Goal: Information Seeking & Learning: Understand process/instructions

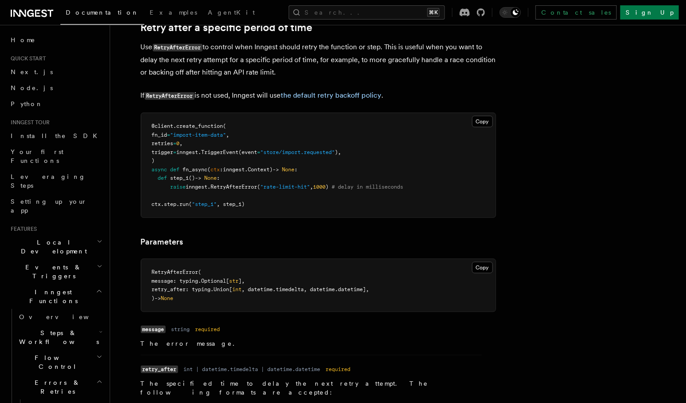
scroll to position [485, 0]
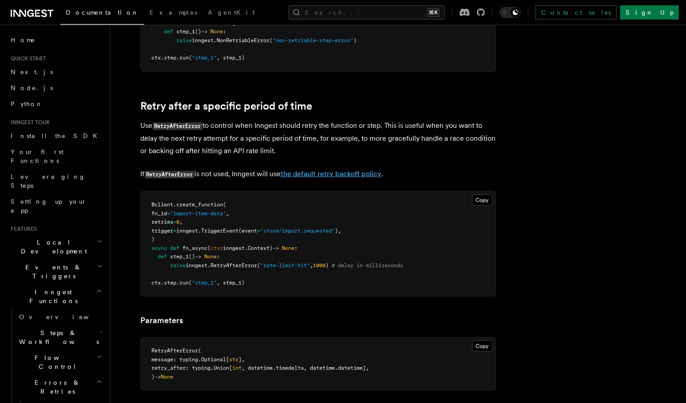
click at [318, 177] on link "the default retry backoff policy" at bounding box center [330, 174] width 101 height 8
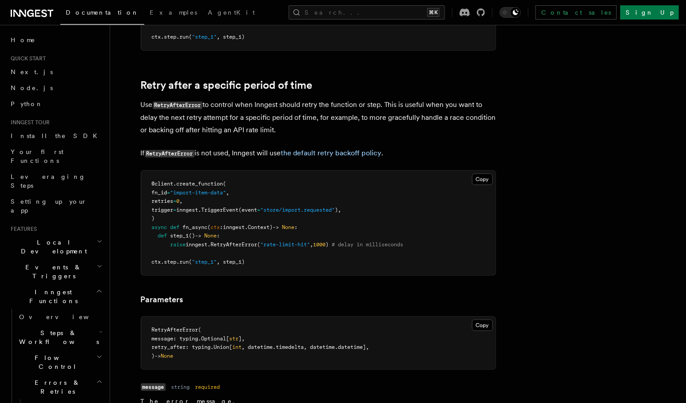
scroll to position [506, 0]
click at [173, 155] on code "RetryAfterError" at bounding box center [170, 154] width 50 height 8
click at [320, 155] on link "the default retry backoff policy" at bounding box center [330, 153] width 101 height 8
